Goal: Task Accomplishment & Management: Manage account settings

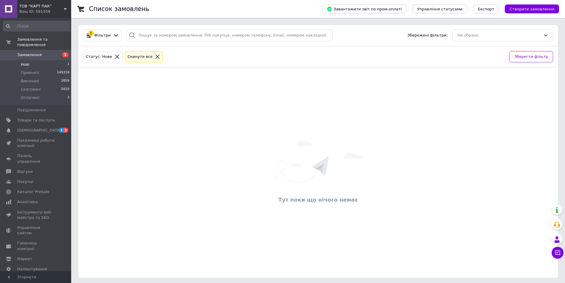
click at [155, 54] on icon at bounding box center [157, 56] width 5 height 5
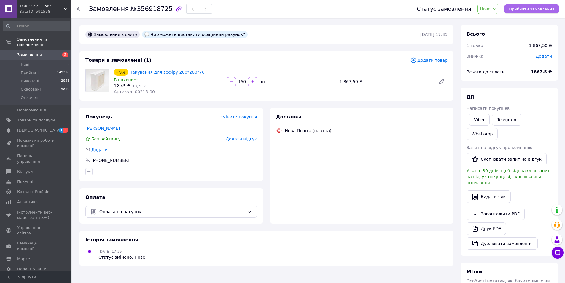
click at [538, 9] on span "Прийняти замовлення" at bounding box center [531, 9] width 45 height 4
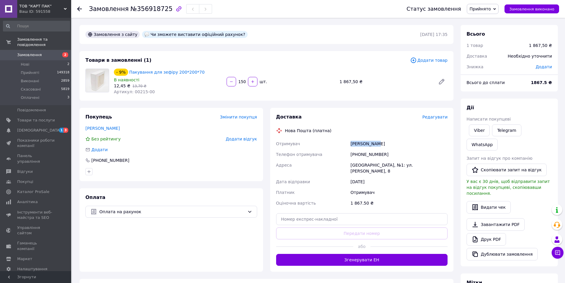
drag, startPoint x: 351, startPoint y: 143, endPoint x: 393, endPoint y: 148, distance: 43.0
click at [393, 148] on div "Чорна Ольга" at bounding box center [399, 143] width 99 height 11
copy div "Чорна Ольга"
drag, startPoint x: 389, startPoint y: 165, endPoint x: 343, endPoint y: 211, distance: 65.1
click at [437, 167] on div "[GEOGRAPHIC_DATA], №1: ул. [PERSON_NAME], 8" at bounding box center [399, 168] width 99 height 17
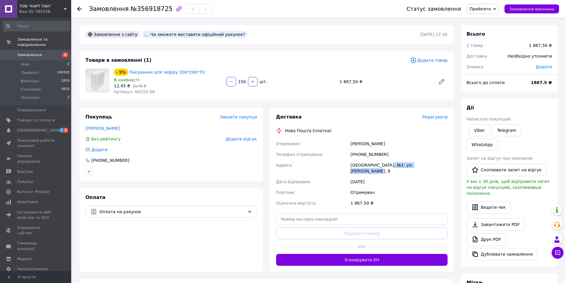
copy div "№1: ул. Максимовича, 8"
drag, startPoint x: 359, startPoint y: 155, endPoint x: 386, endPoint y: 154, distance: 27.3
click at [386, 154] on div "[PHONE_NUMBER]" at bounding box center [399, 154] width 99 height 11
copy div "0506225665"
drag, startPoint x: 145, startPoint y: 33, endPoint x: 236, endPoint y: 42, distance: 91.3
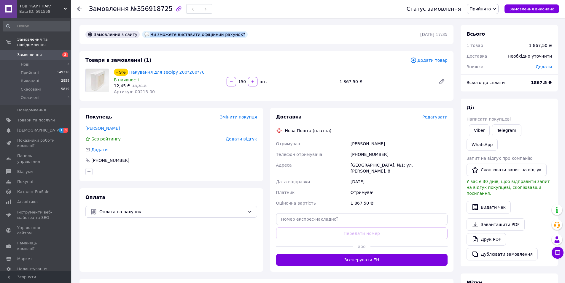
click at [235, 39] on div "Замовлення з сайту Чи зможете виставити офіційний рахунок? 12.08.2025 | 17:35" at bounding box center [267, 34] width 374 height 19
copy div "Чи зможете виставити офіційний рахунок?"
